Goal: Information Seeking & Learning: Learn about a topic

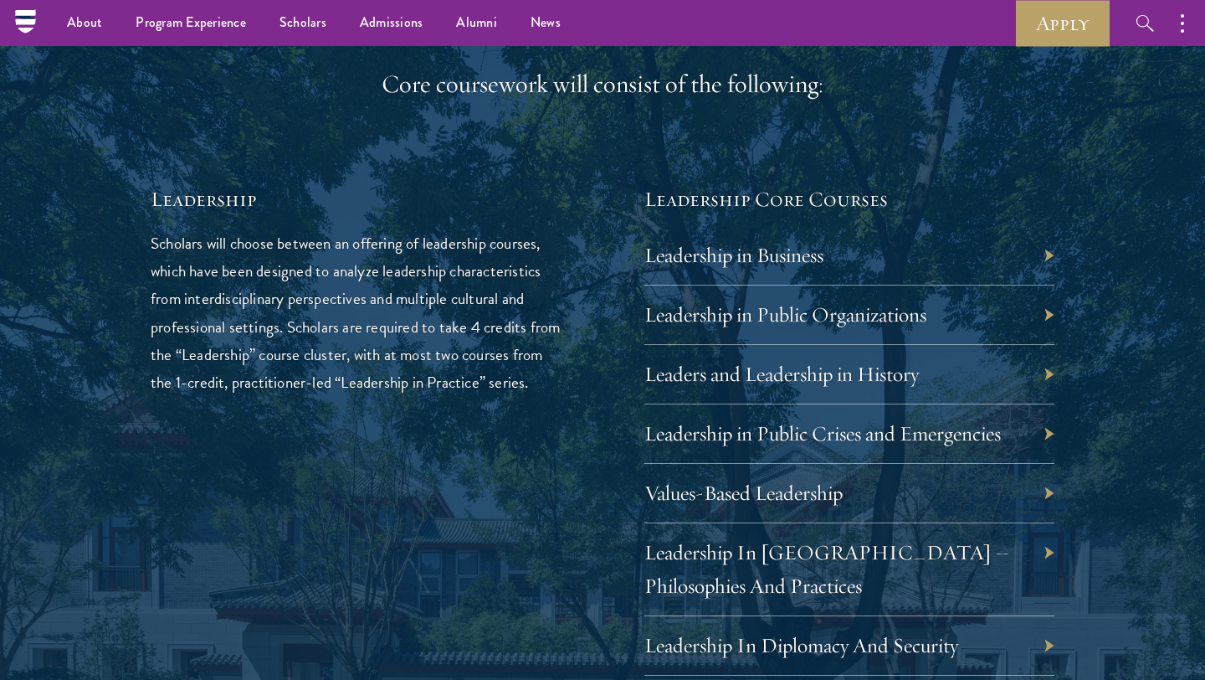
scroll to position [2653, 0]
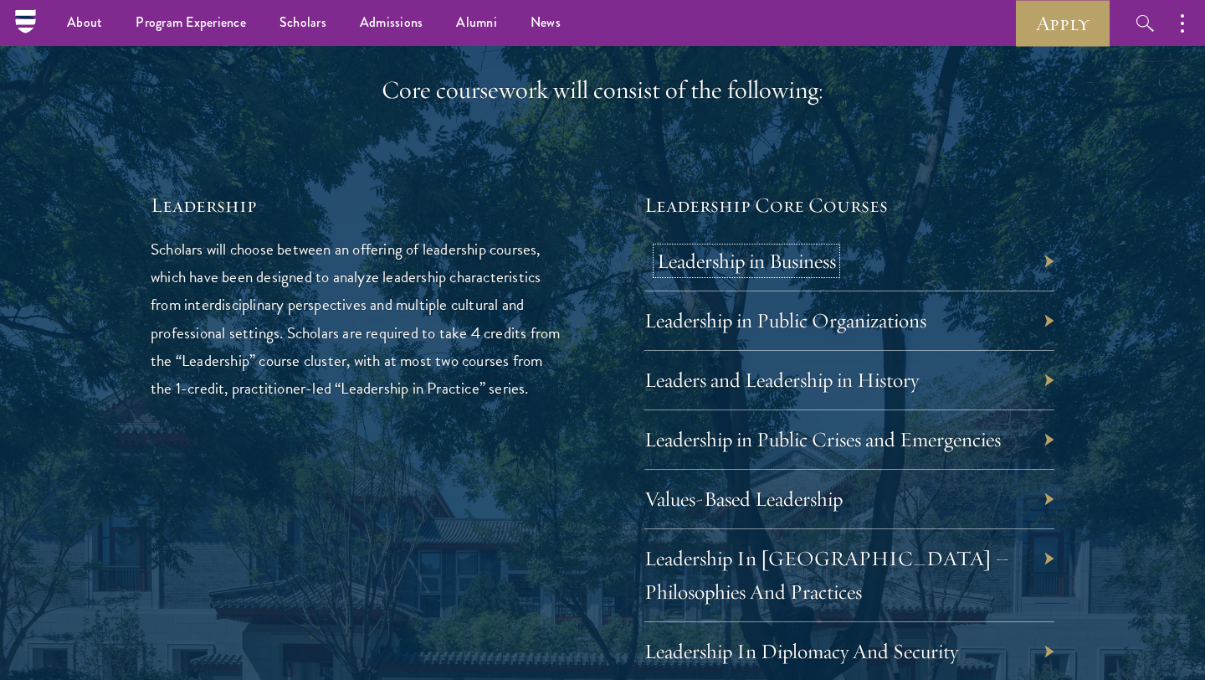
click at [757, 268] on link "Leadership in Business" at bounding box center [746, 261] width 179 height 26
click at [670, 323] on link "Leadership in Public Organizations" at bounding box center [798, 320] width 282 height 26
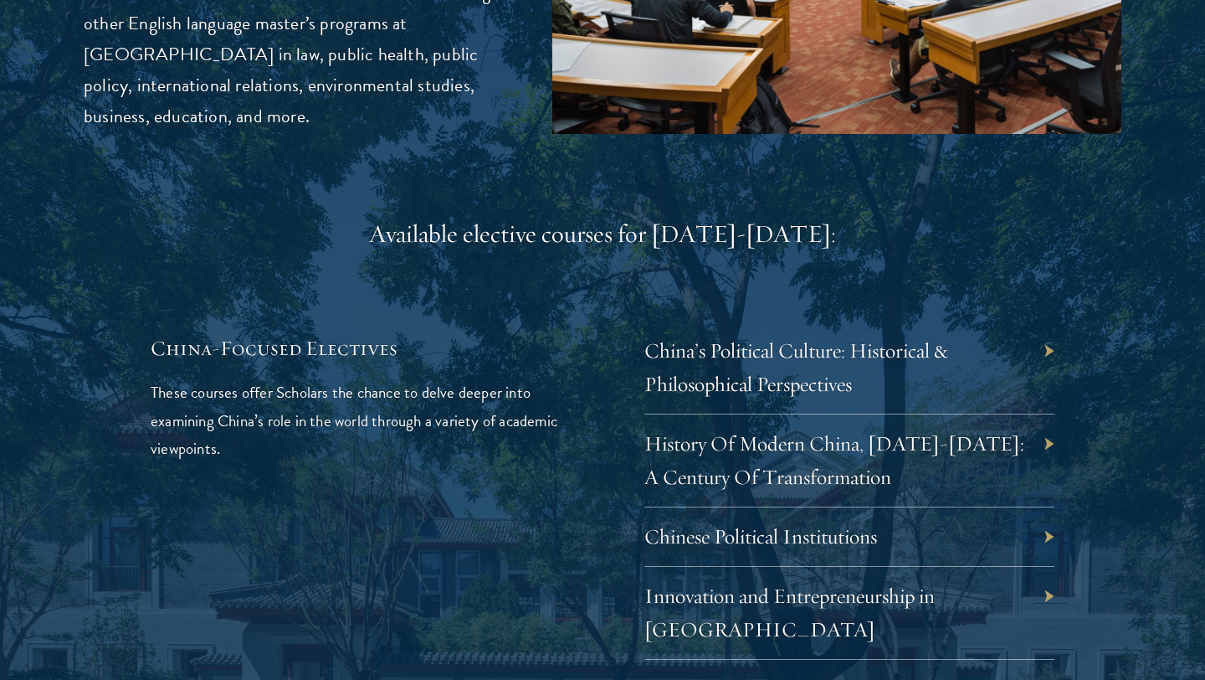
scroll to position [4711, 0]
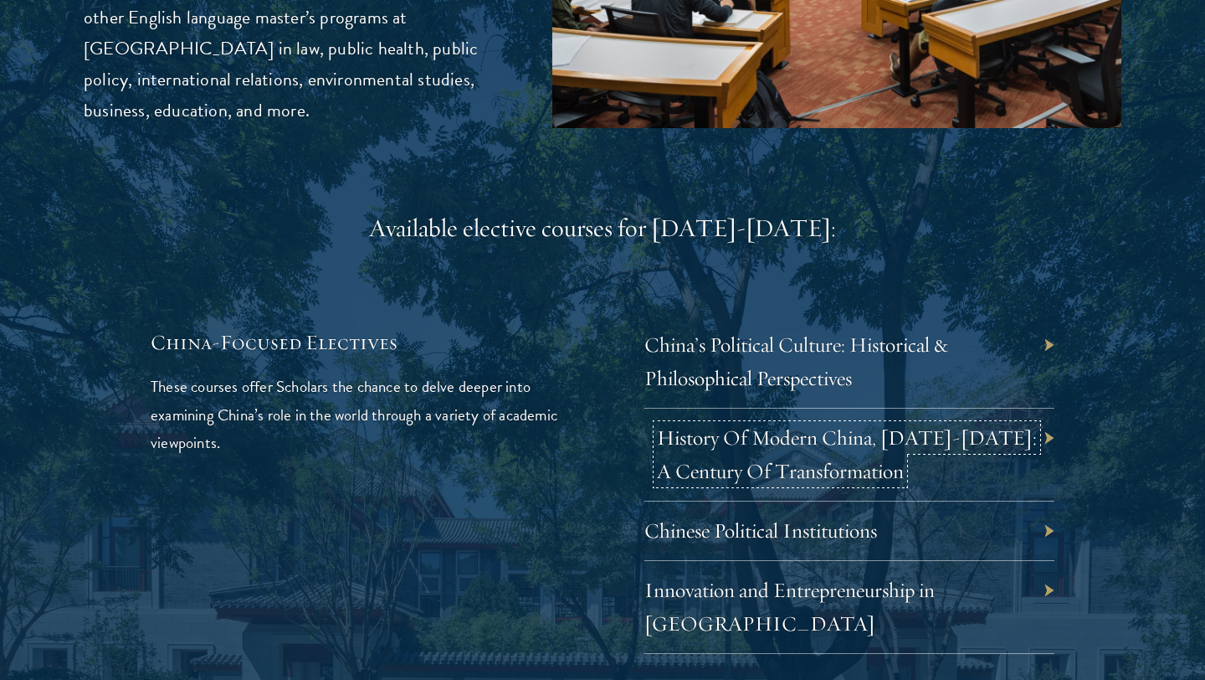
click at [748, 424] on link "History Of Modern China, [DATE]-[DATE]: A Century Of Transformation" at bounding box center [847, 453] width 380 height 59
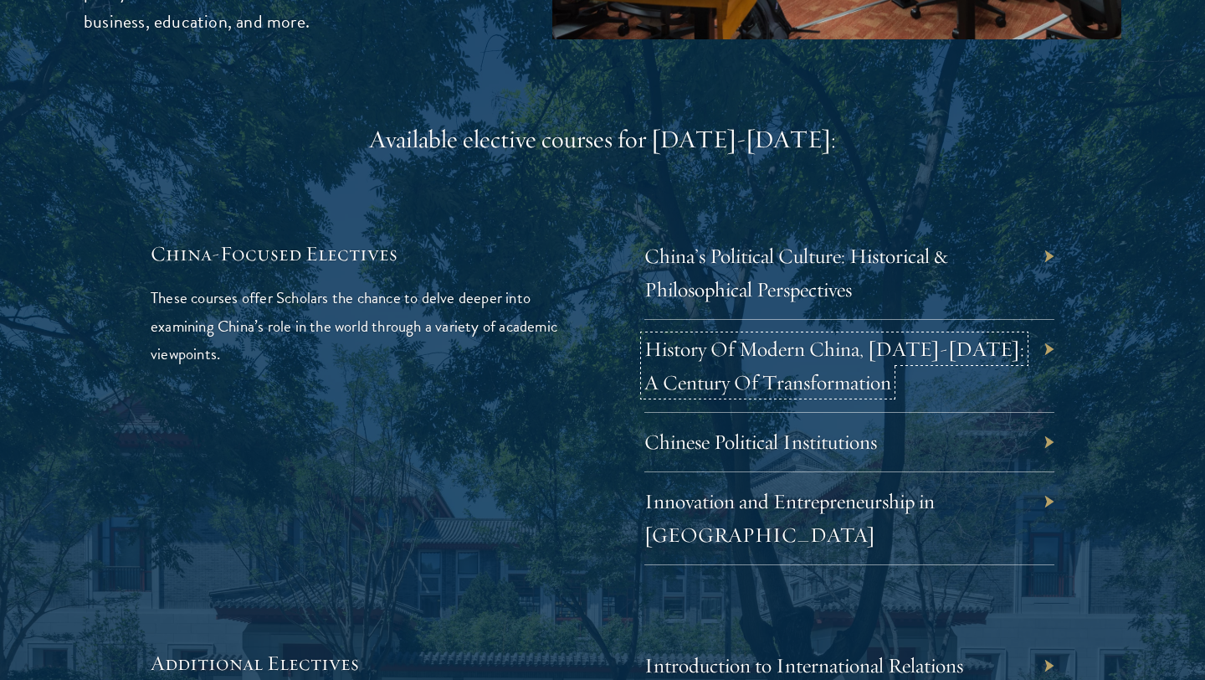
scroll to position [4804, 0]
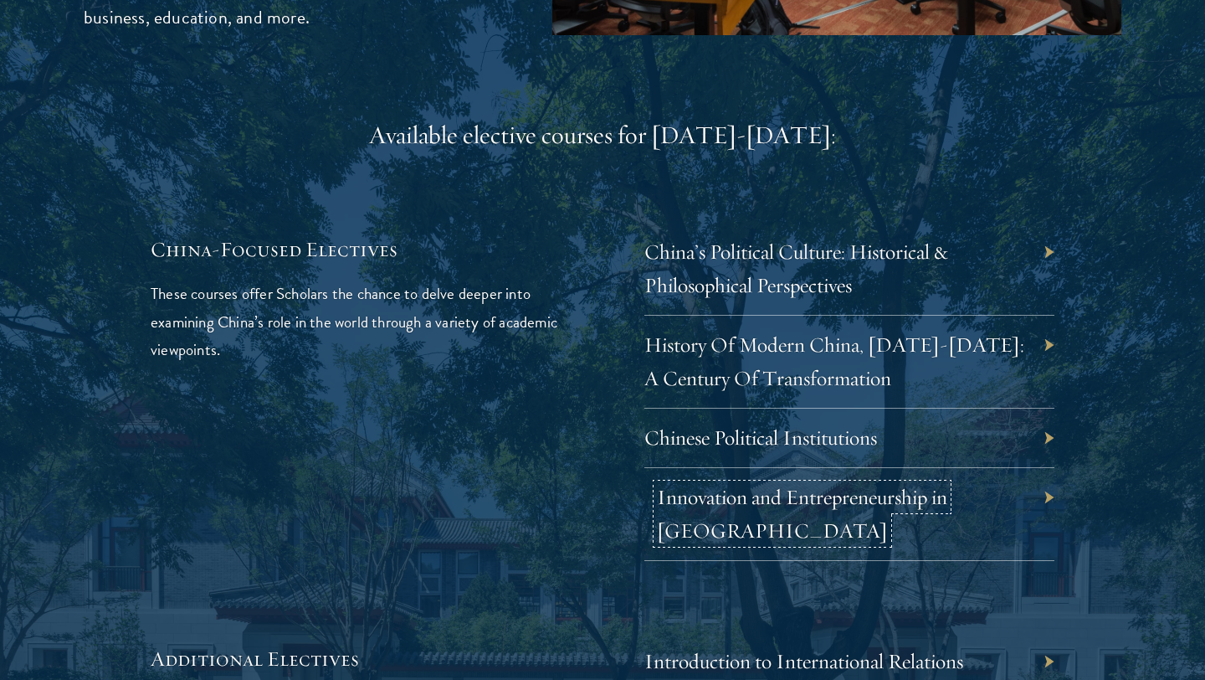
click at [737, 484] on link "Innovation and Entrepreneurship in China" at bounding box center [802, 513] width 290 height 59
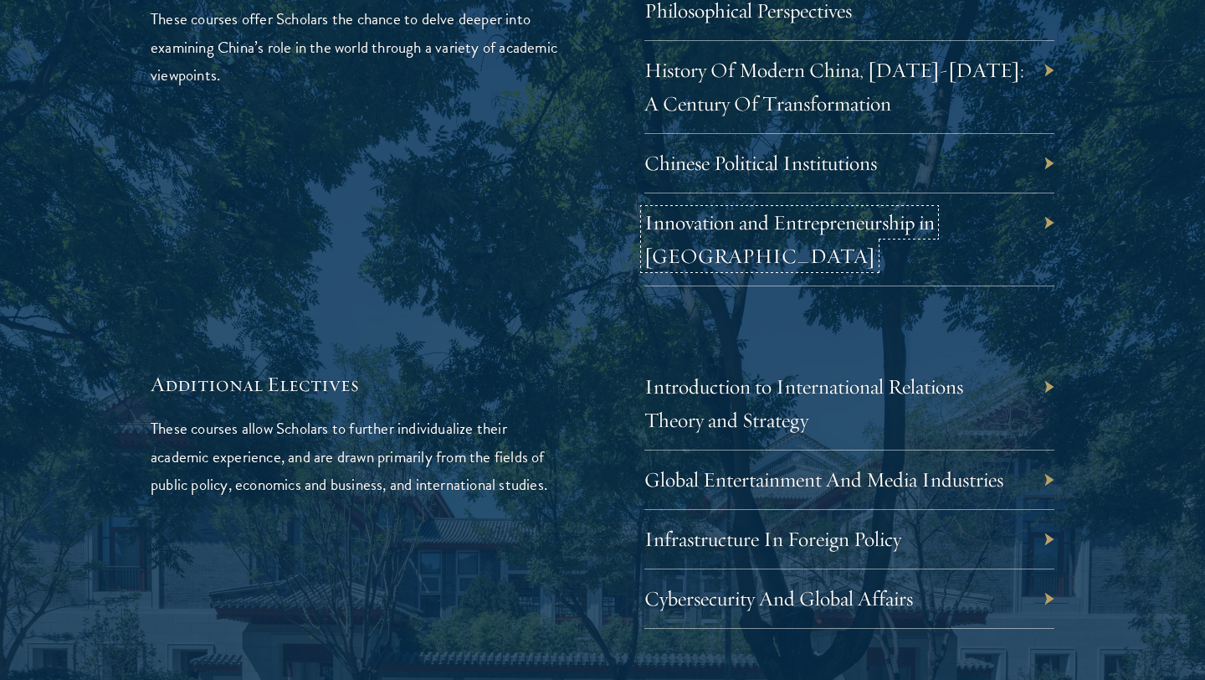
scroll to position [5081, 0]
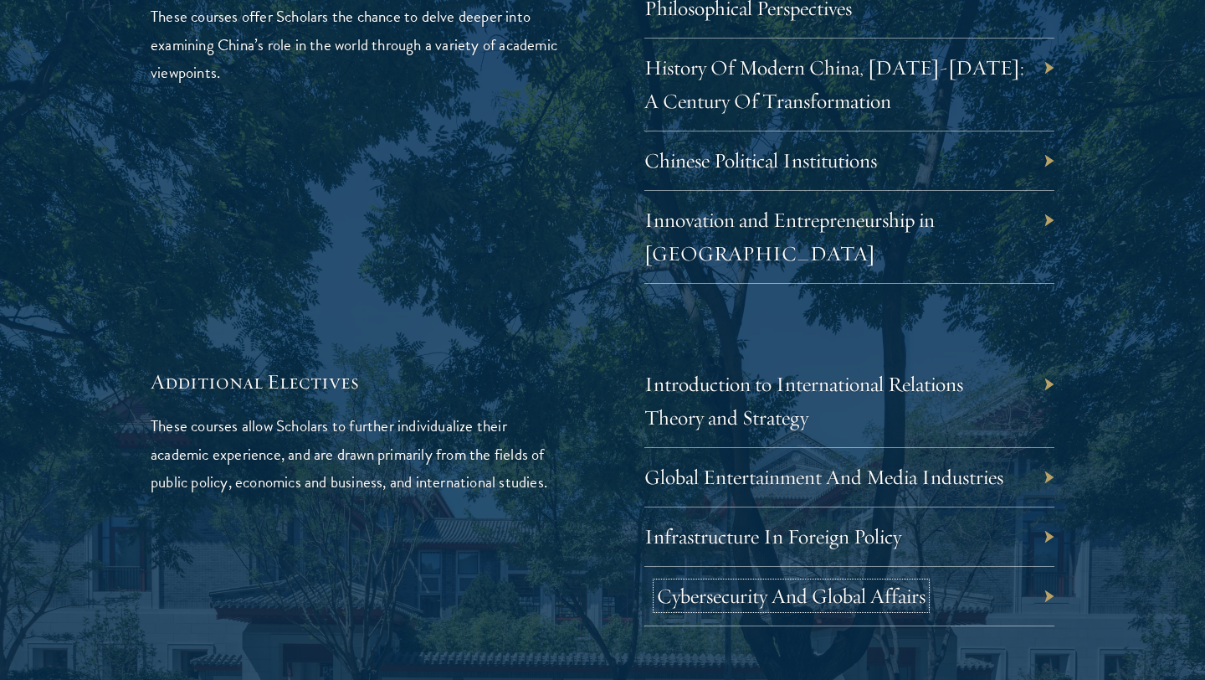
click at [693, 583] on link "Cybersecurity And Global Affairs" at bounding box center [791, 596] width 269 height 26
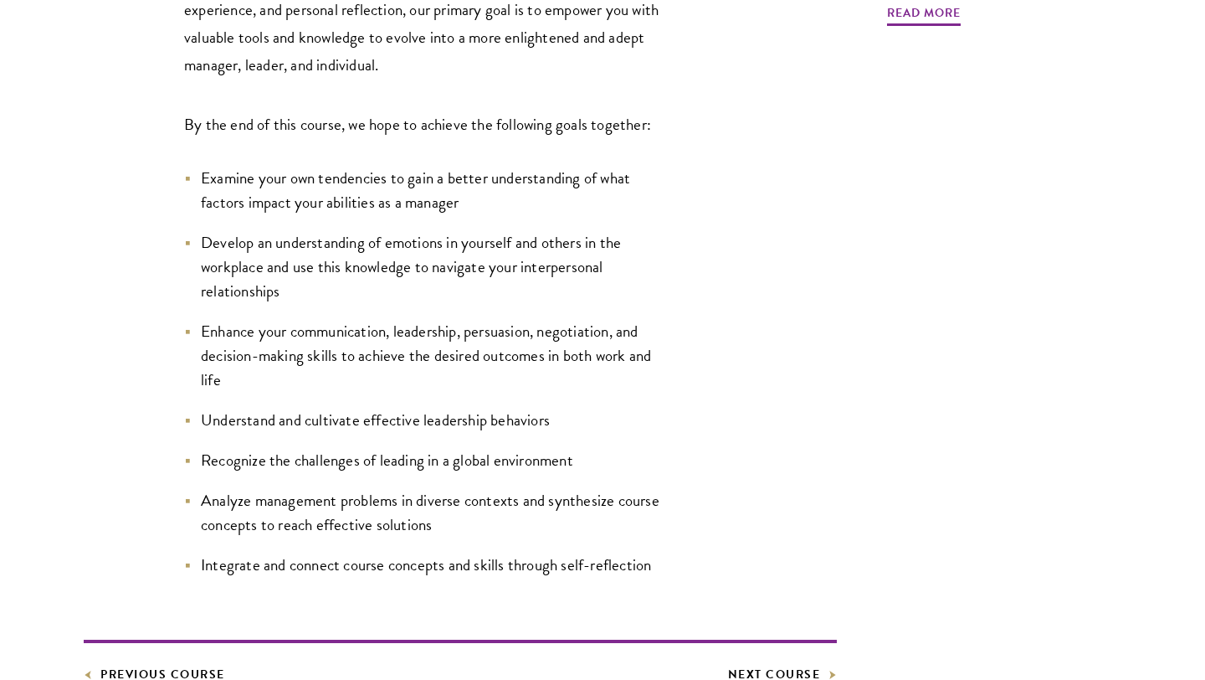
scroll to position [779, 0]
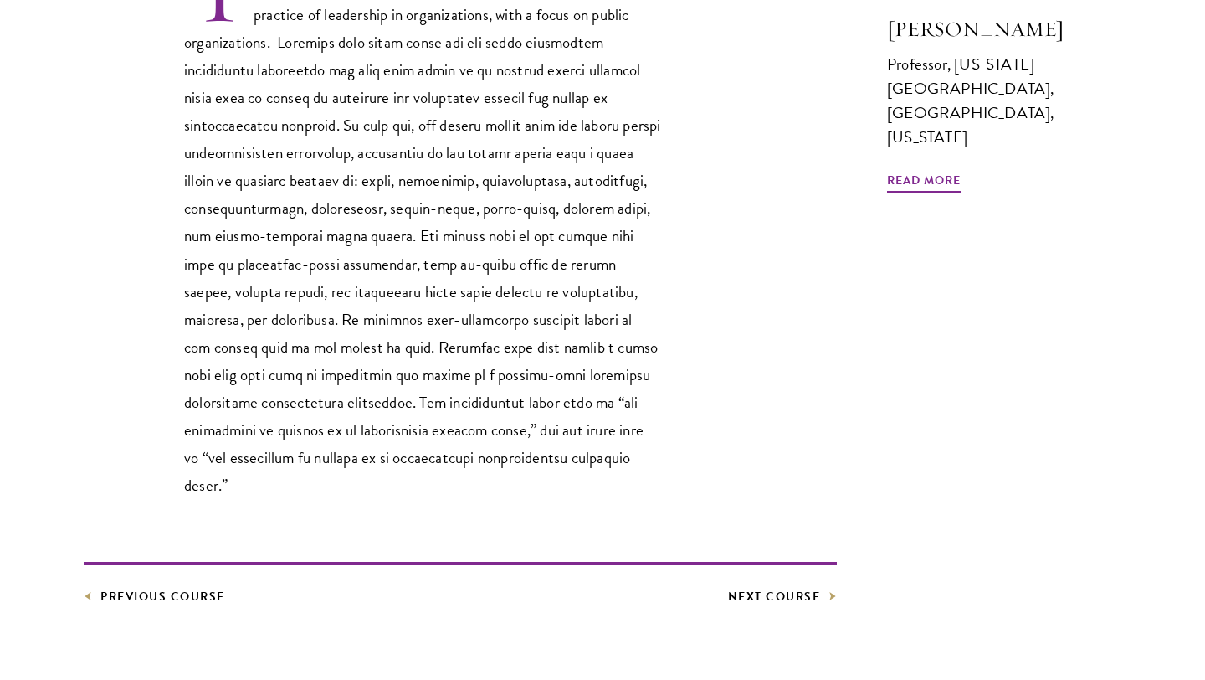
scroll to position [641, 0]
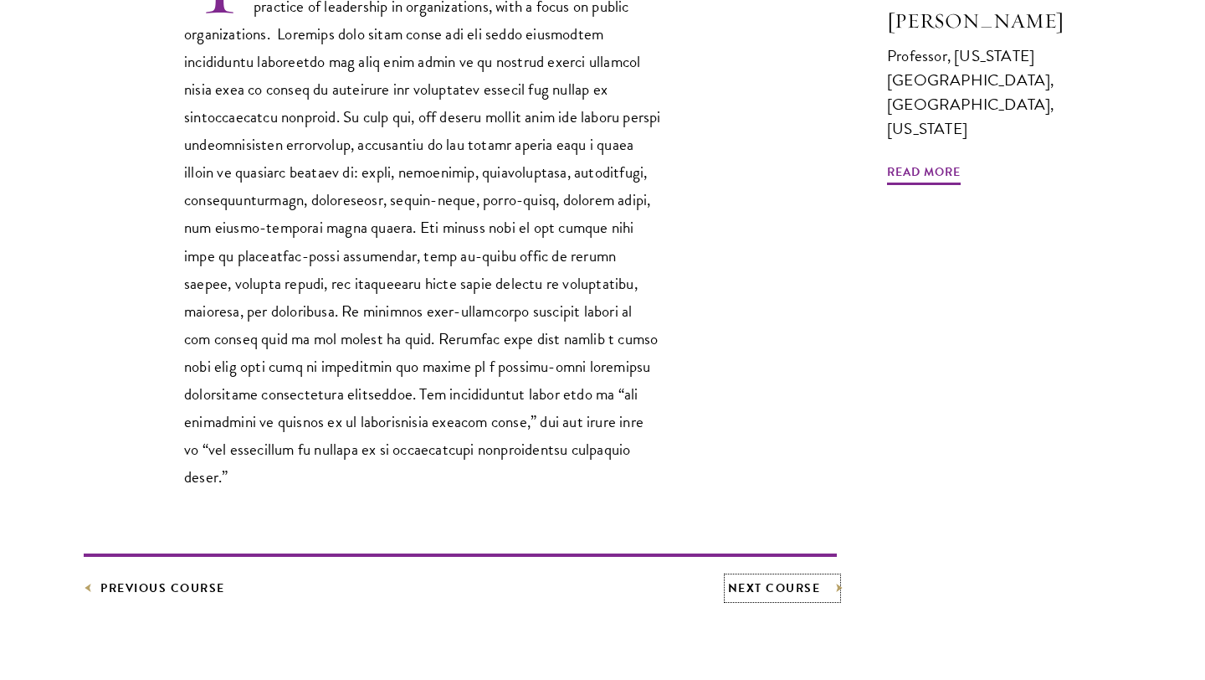
click at [770, 578] on link "Next Course" at bounding box center [783, 588] width 110 height 21
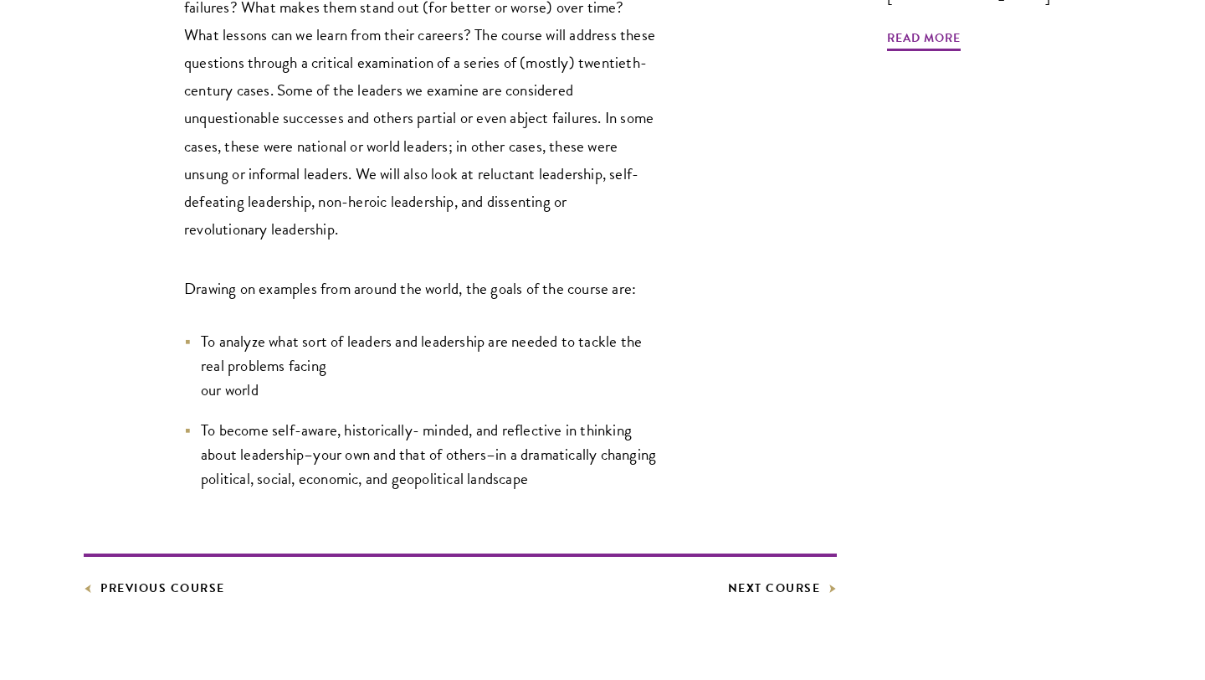
scroll to position [752, 0]
click at [787, 586] on link "Next Course" at bounding box center [783, 587] width 110 height 21
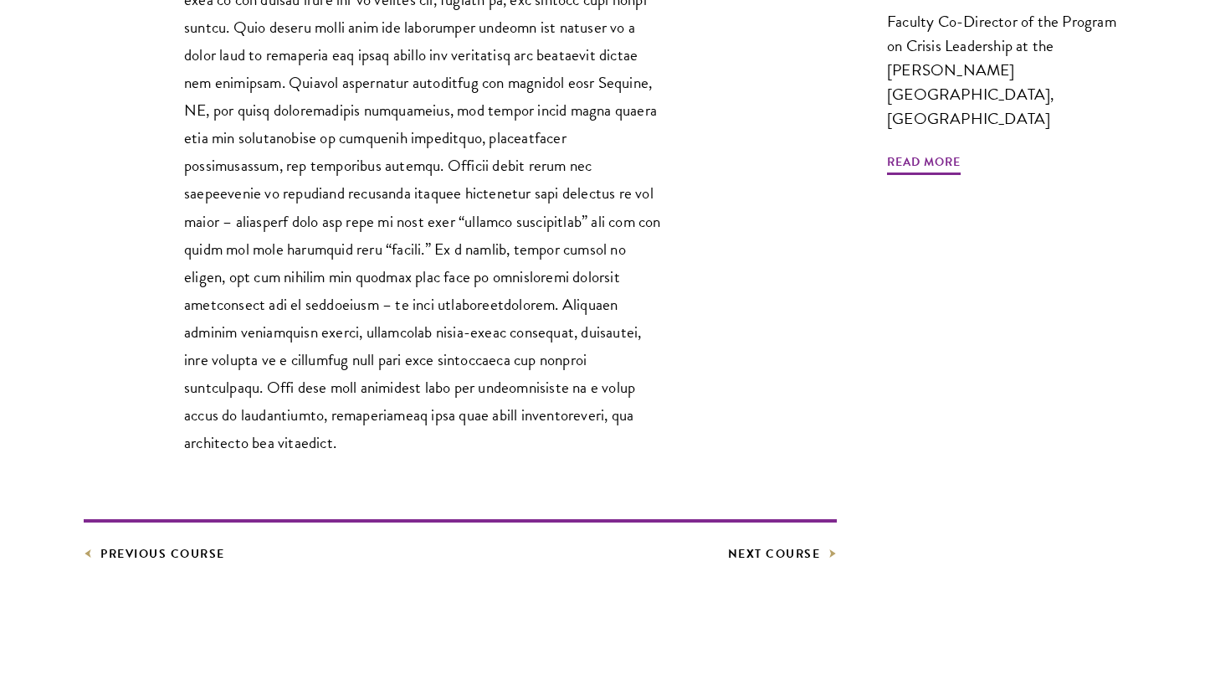
scroll to position [678, 0]
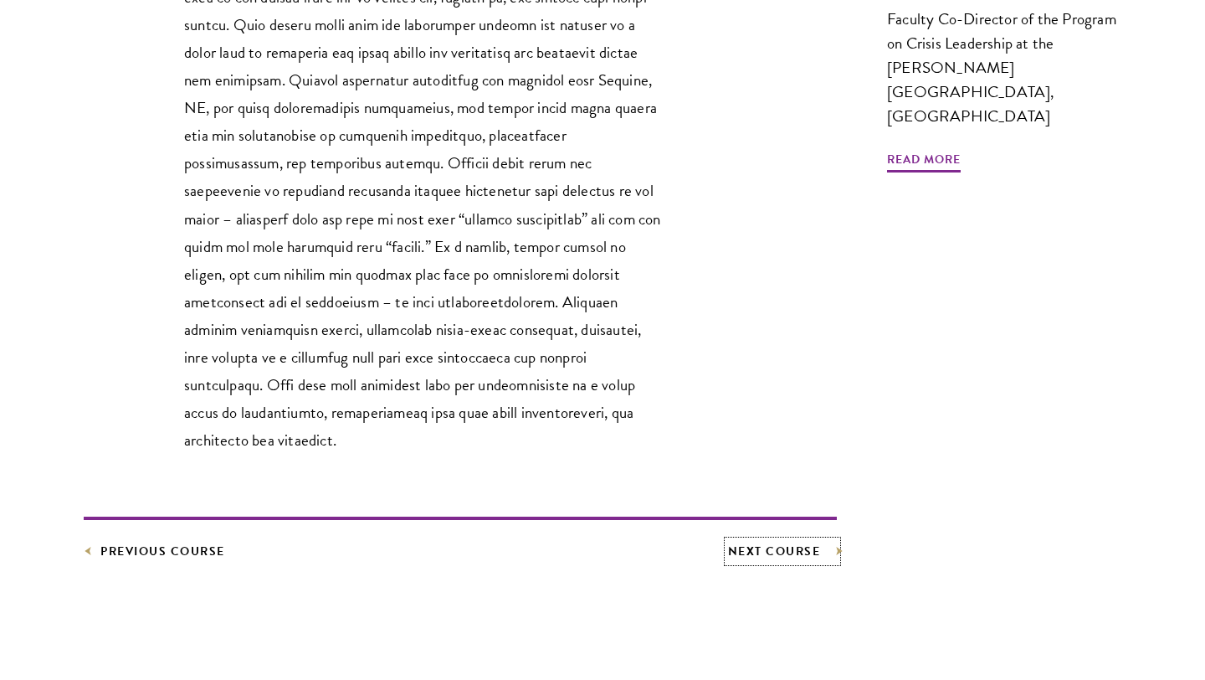
click at [762, 541] on link "Next Course" at bounding box center [783, 551] width 110 height 21
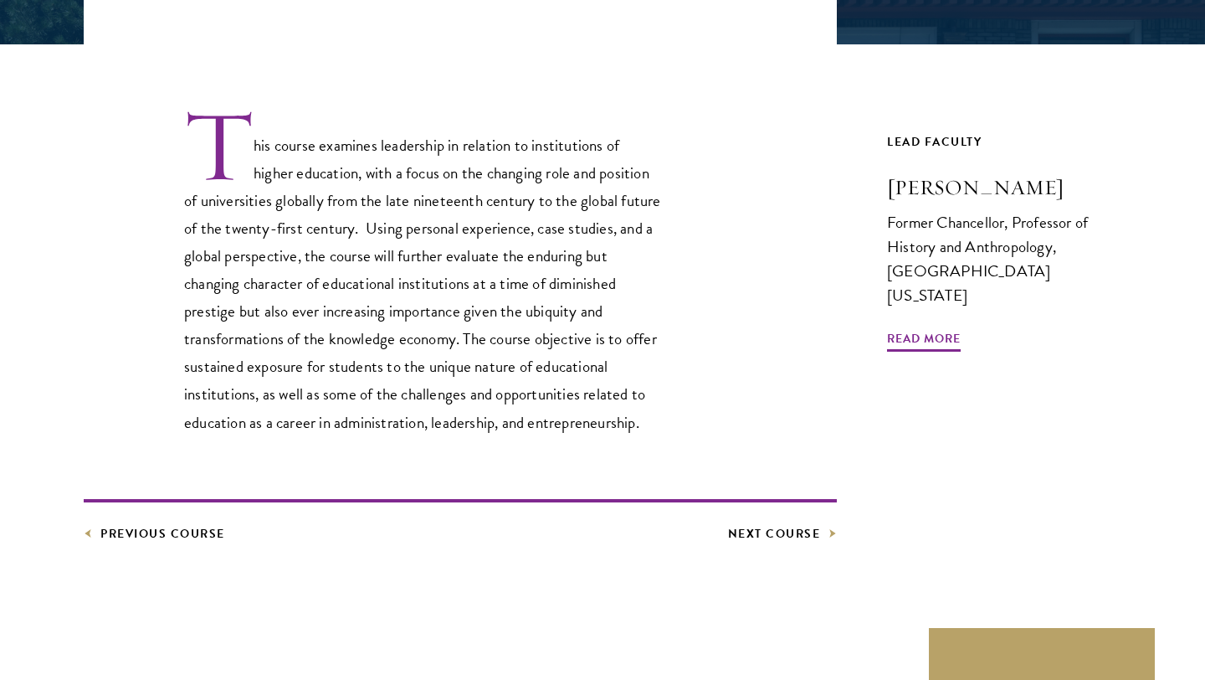
scroll to position [500, 0]
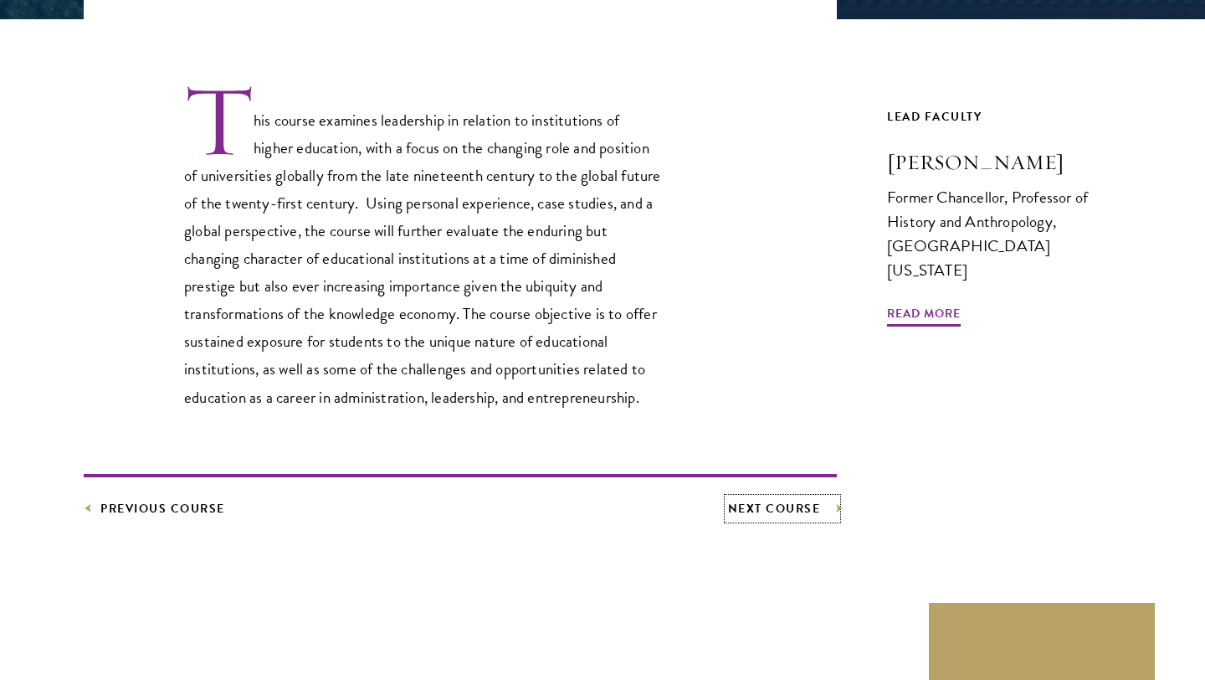
click at [748, 510] on link "Next Course" at bounding box center [783, 508] width 110 height 21
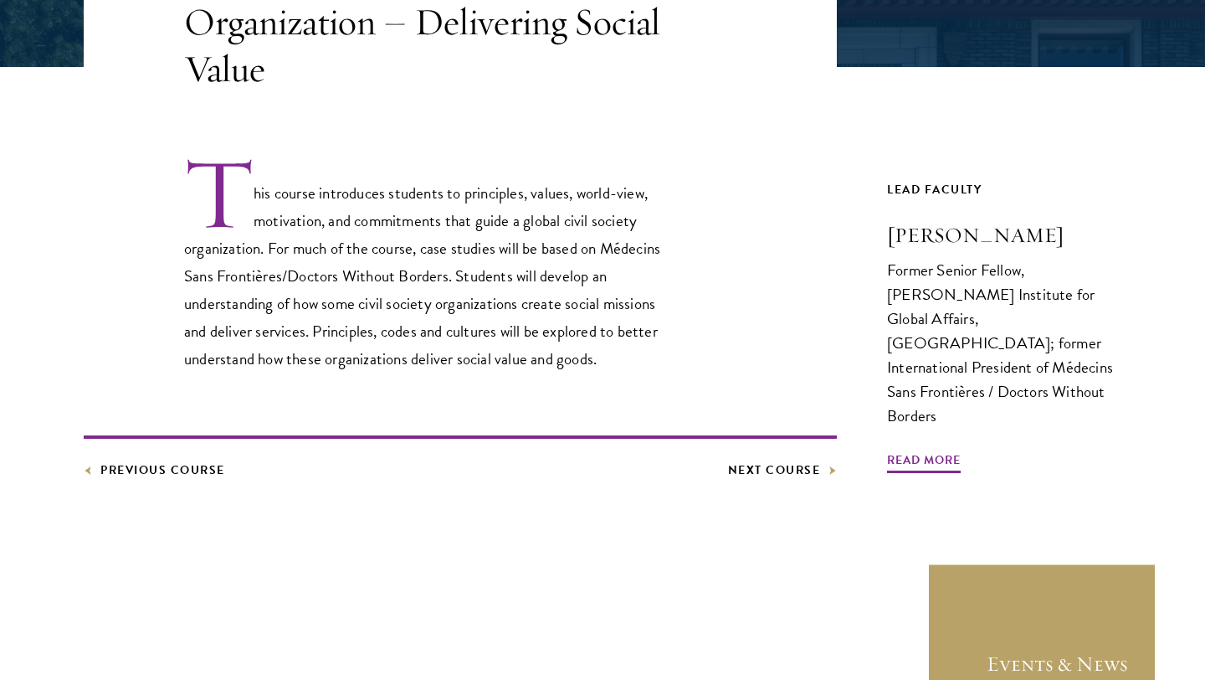
scroll to position [453, 0]
click at [784, 466] on link "Next Course" at bounding box center [783, 469] width 110 height 21
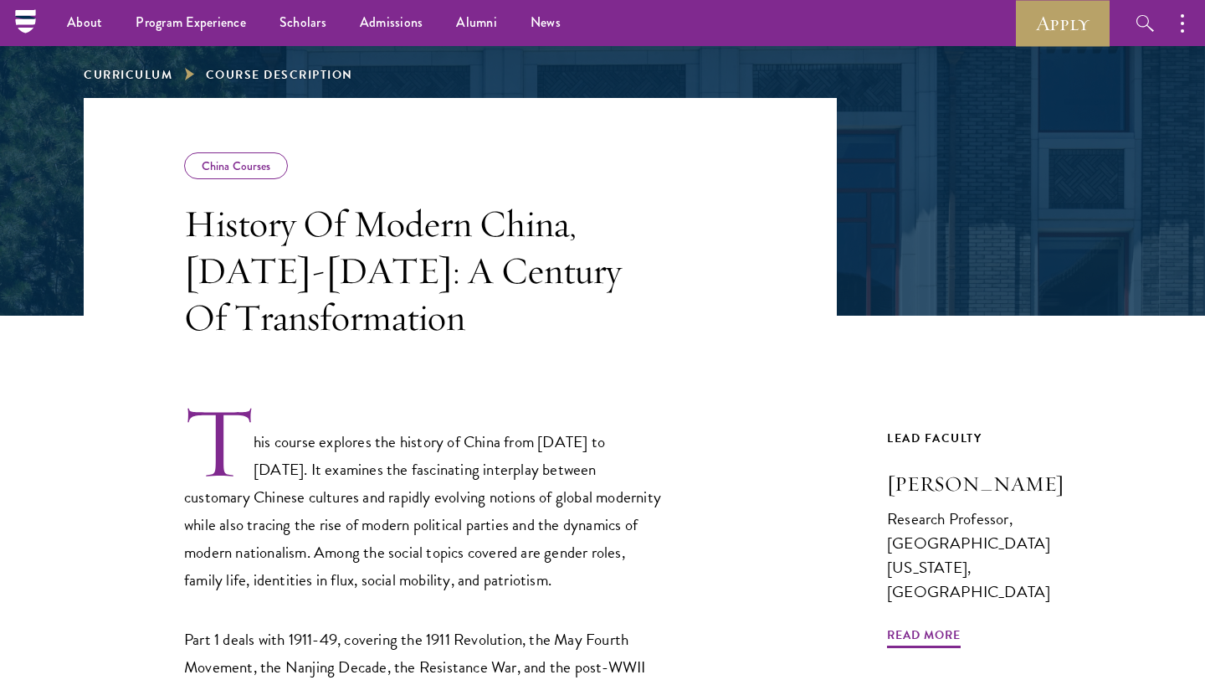
scroll to position [199, 0]
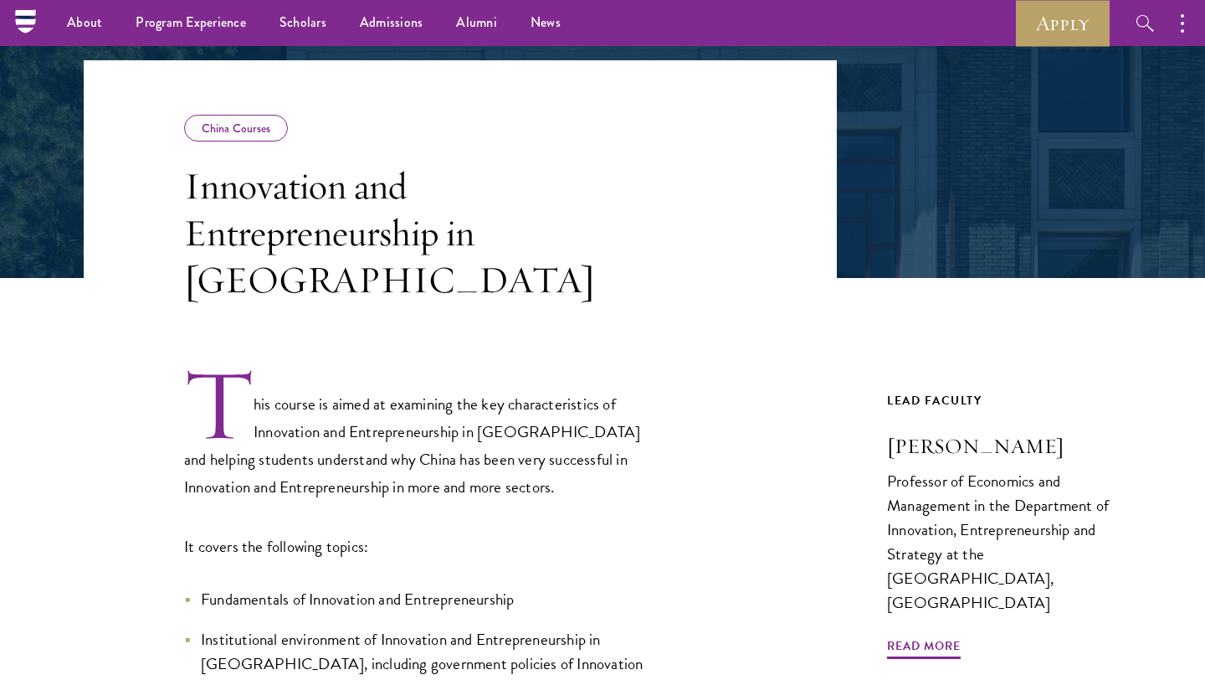
scroll to position [234, 0]
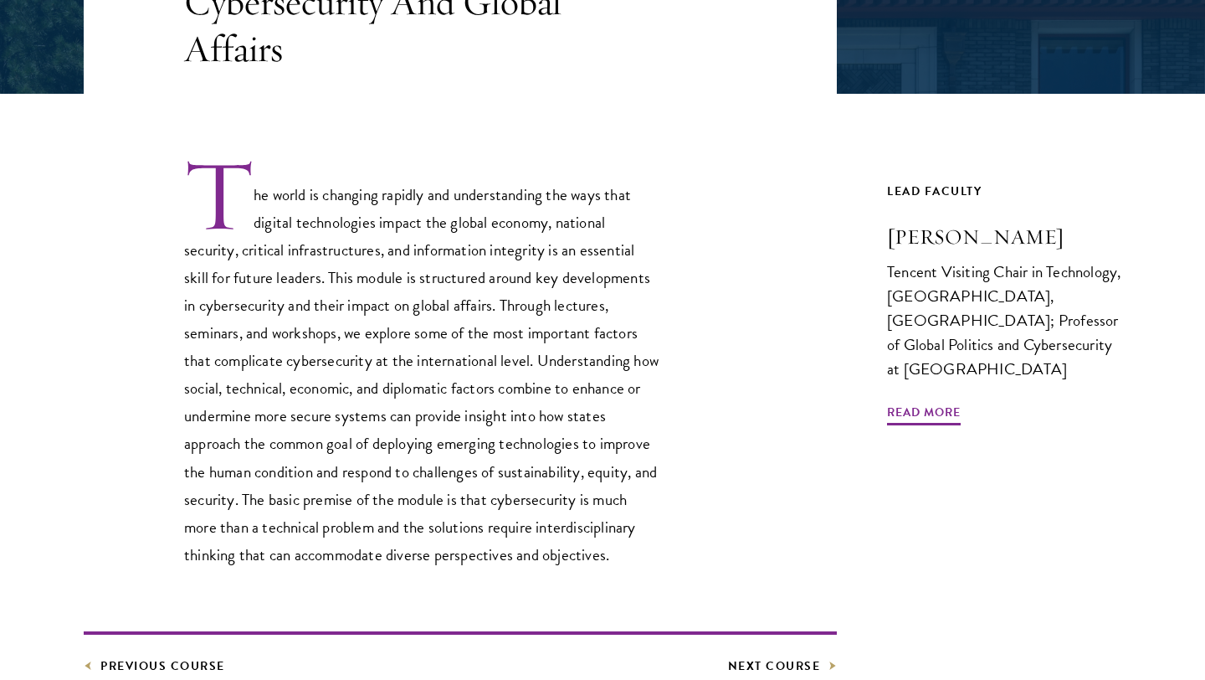
scroll to position [428, 0]
